Goal: Task Accomplishment & Management: Manage account settings

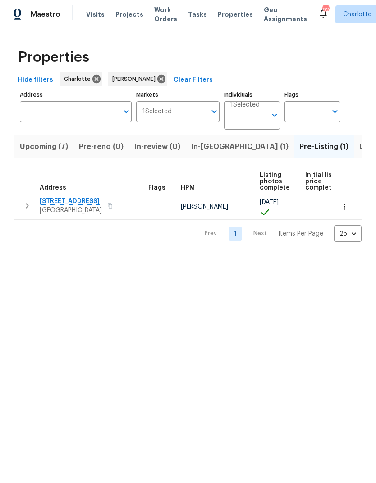
click at [203, 141] on span "In-reno (1)" at bounding box center [239, 146] width 97 height 13
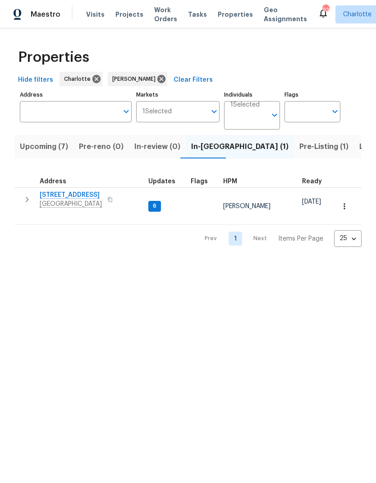
click at [112, 148] on span "Pre-reno (0)" at bounding box center [101, 146] width 45 height 13
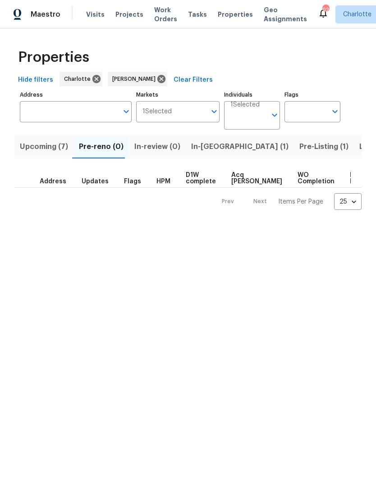
click at [69, 150] on button "Upcoming (7)" at bounding box center [43, 146] width 59 height 23
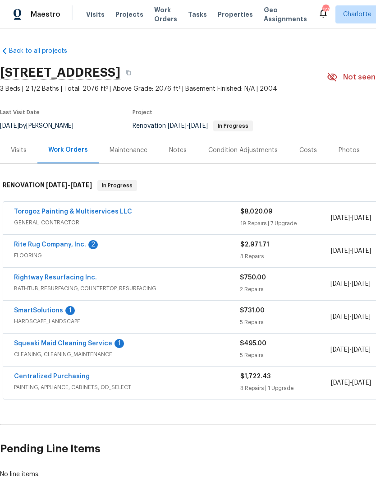
click at [40, 246] on link "Rite Rug Company, Inc." at bounding box center [50, 244] width 72 height 6
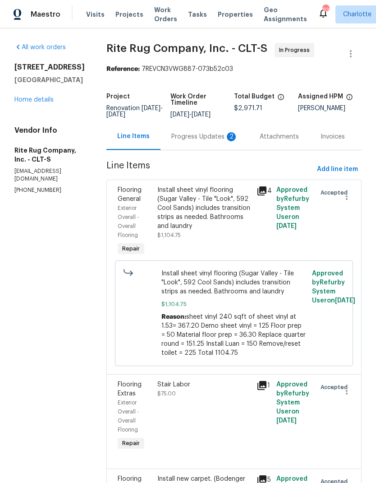
click at [208, 141] on div "Progress Updates 2" at bounding box center [204, 136] width 67 height 9
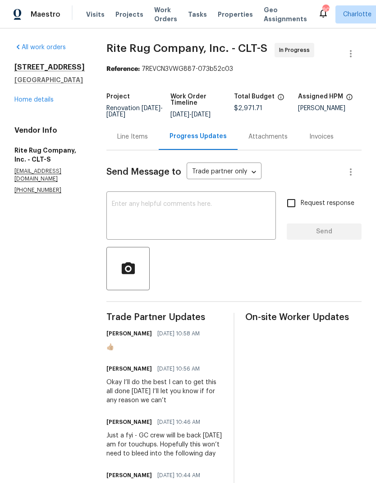
click at [52, 97] on link "Home details" at bounding box center [33, 100] width 39 height 6
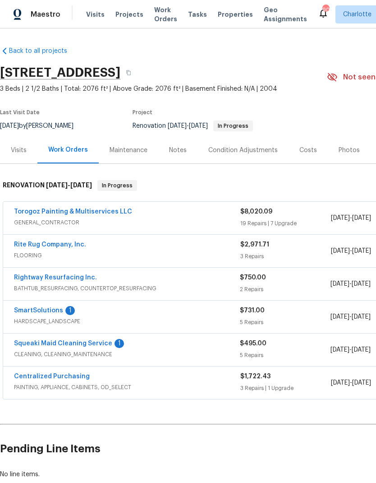
click at [26, 308] on link "SmartSolutions" at bounding box center [38, 310] width 49 height 6
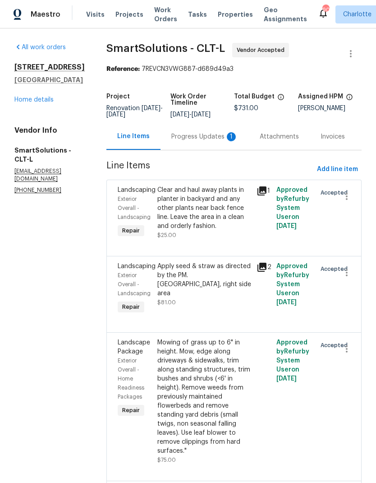
click at [210, 141] on div "Progress Updates 1" at bounding box center [204, 136] width 67 height 9
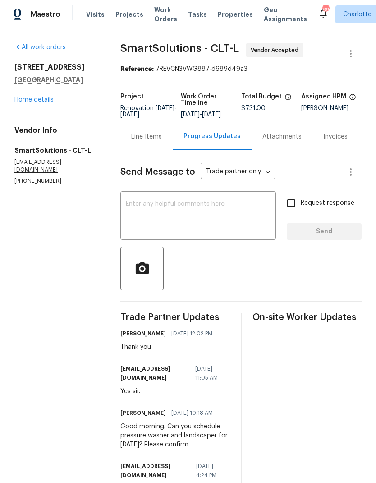
click at [37, 102] on link "Home details" at bounding box center [33, 100] width 39 height 6
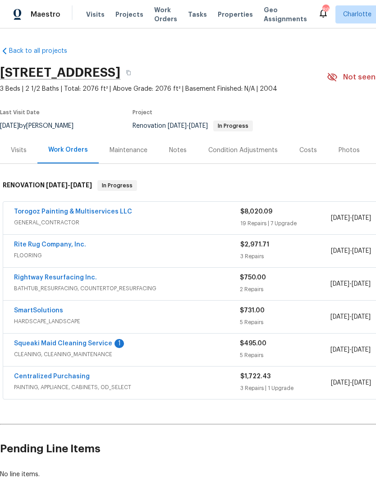
click at [36, 346] on link "Squeaki Maid Cleaning Service" at bounding box center [63, 343] width 98 height 6
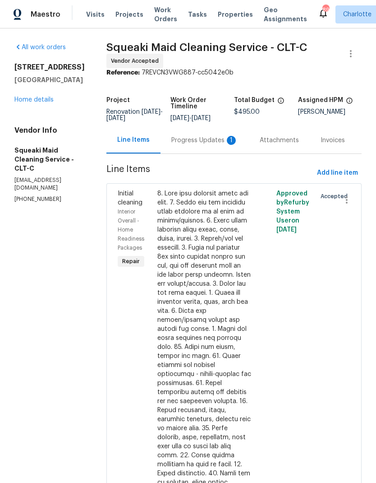
click at [222, 145] on div "Progress Updates 1" at bounding box center [204, 140] width 67 height 9
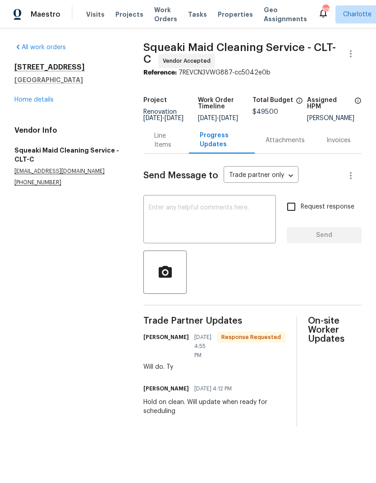
click at [53, 98] on link "Home details" at bounding box center [33, 100] width 39 height 6
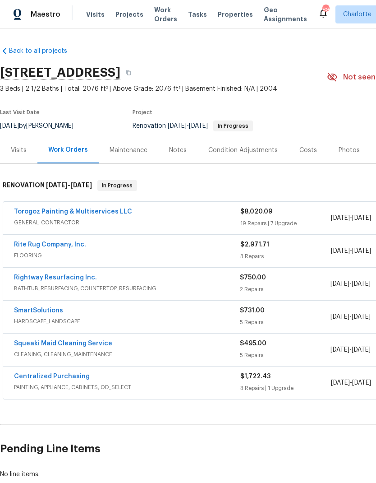
click at [28, 345] on link "Squeaki Maid Cleaning Service" at bounding box center [63, 343] width 98 height 6
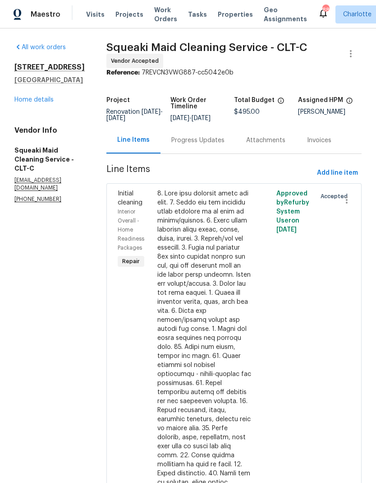
click at [213, 145] on div "Progress Updates" at bounding box center [197, 140] width 53 height 9
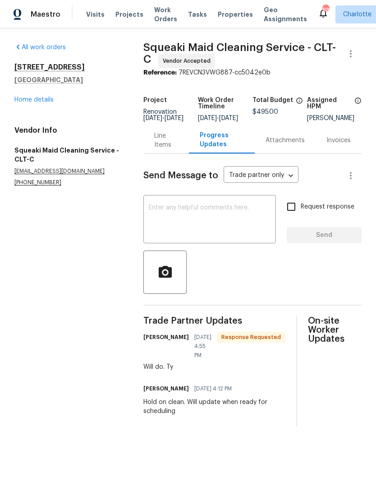
click at [209, 222] on textarea at bounding box center [210, 220] width 122 height 32
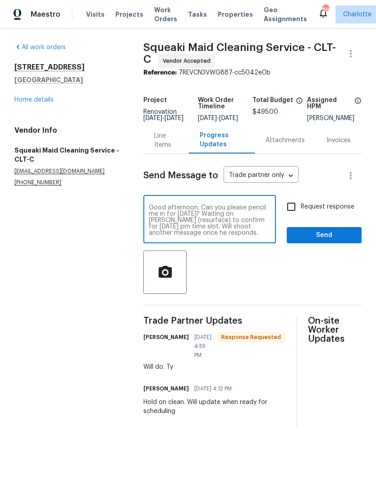
type textarea "Good afternoon. Can you please pencil me in for Friday? Waiting on Matthew (res…"
click at [284, 216] on input "Request response" at bounding box center [291, 206] width 19 height 19
checkbox input "true"
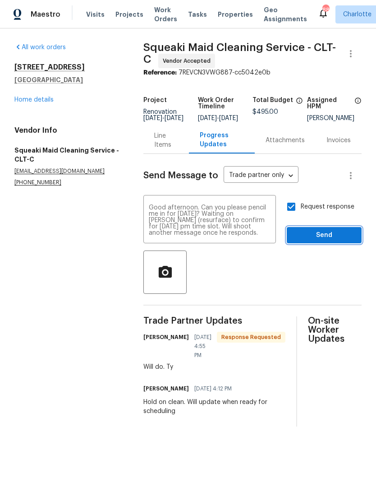
click at [341, 240] on span "Send" at bounding box center [324, 235] width 60 height 11
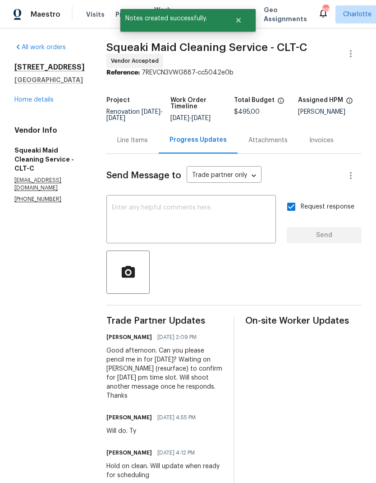
click at [22, 100] on link "Home details" at bounding box center [33, 100] width 39 height 6
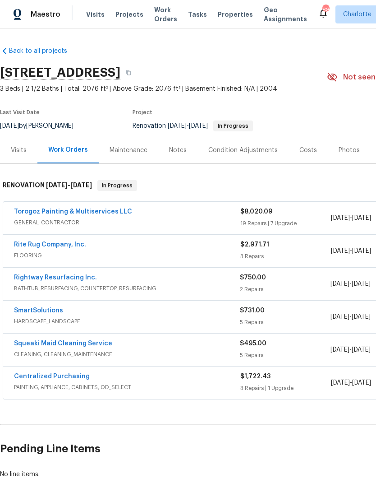
click at [35, 276] on link "Rightway Resurfacing Inc." at bounding box center [55, 277] width 83 height 6
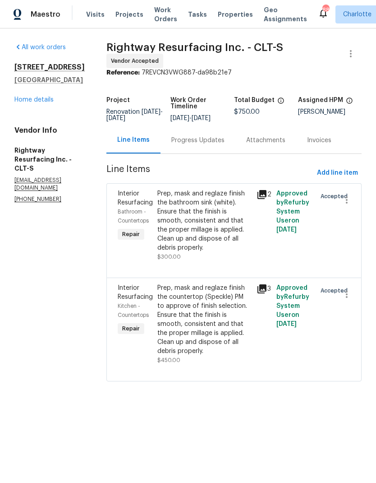
click at [267, 293] on icon at bounding box center [262, 288] width 9 height 9
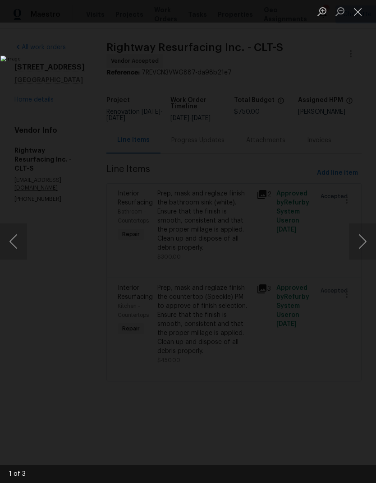
click at [363, 245] on button "Next image" at bounding box center [362, 241] width 27 height 36
click at [362, 242] on button "Next image" at bounding box center [362, 241] width 27 height 36
click at [362, 244] on button "Next image" at bounding box center [362, 241] width 27 height 36
click at [356, 14] on button "Close lightbox" at bounding box center [358, 12] width 18 height 16
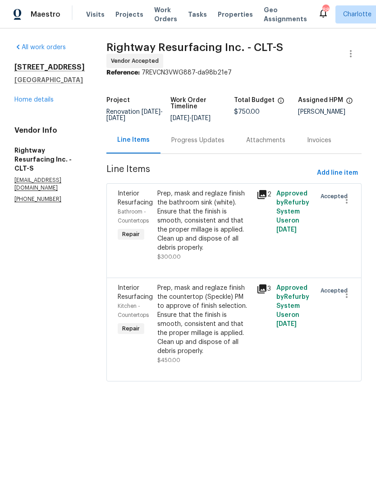
click at [152, 206] on span "Interior Resurfacing" at bounding box center [135, 197] width 35 height 15
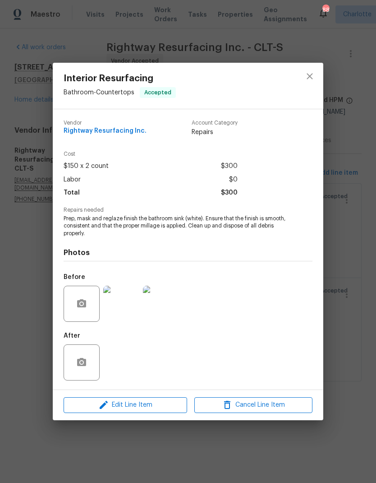
click at [125, 316] on img at bounding box center [121, 304] width 36 height 36
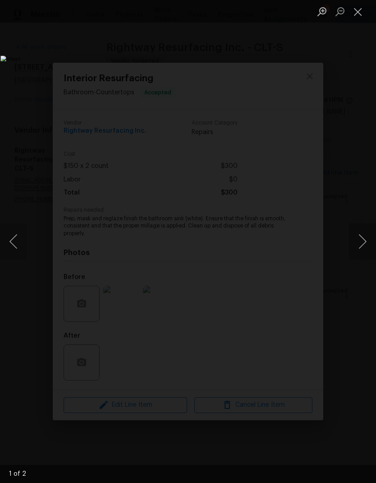
click at [361, 245] on button "Next image" at bounding box center [362, 241] width 27 height 36
click at [361, 249] on button "Next image" at bounding box center [362, 241] width 27 height 36
click at [360, 11] on button "Close lightbox" at bounding box center [358, 12] width 18 height 16
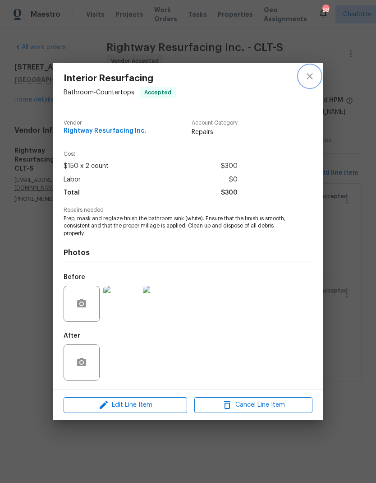
click at [317, 78] on button "close" at bounding box center [310, 76] width 22 height 22
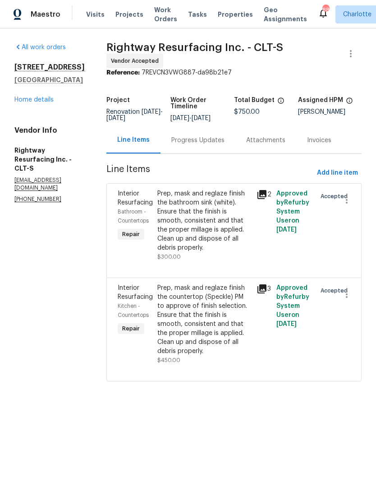
click at [38, 109] on div "All work orders 3536 Tybee Dr Fort Mill, SC 29715 Home details Vendor Info Righ…" at bounding box center [49, 123] width 70 height 160
click at [50, 97] on link "Home details" at bounding box center [33, 100] width 39 height 6
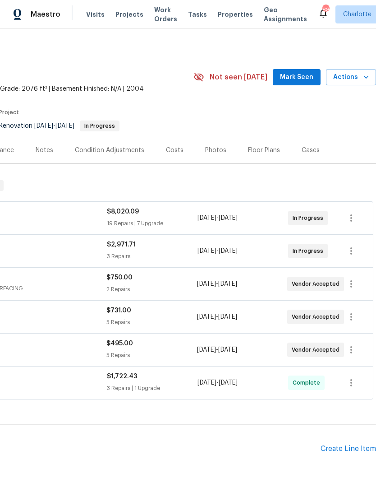
scroll to position [0, 134]
click at [305, 79] on span "Mark Seen" at bounding box center [296, 77] width 33 height 11
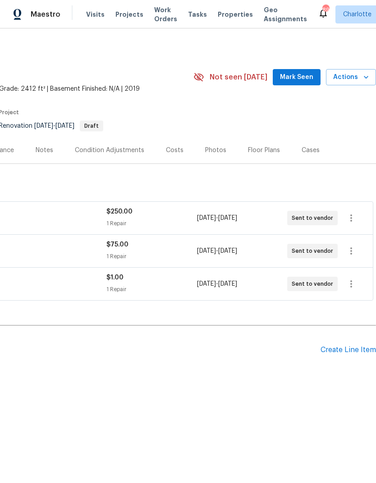
click at [305, 70] on button "Mark Seen" at bounding box center [297, 77] width 48 height 17
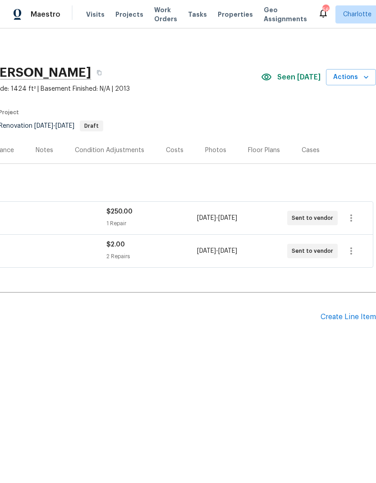
scroll to position [0, 134]
